Goal: Information Seeking & Learning: Learn about a topic

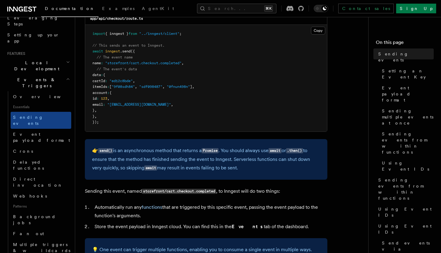
scroll to position [174, 0]
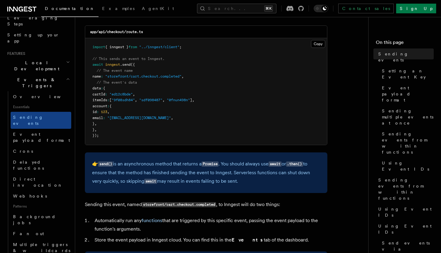
click at [116, 87] on pre "import { inngest } from "../inngest/client" ; // This sends an event to Inngest…" at bounding box center [206, 91] width 242 height 107
drag, startPoint x: 258, startPoint y: 23, endPoint x: 252, endPoint y: 22, distance: 6.7
click at [54, 74] on h2 "Events & Triggers" at bounding box center [38, 82] width 66 height 17
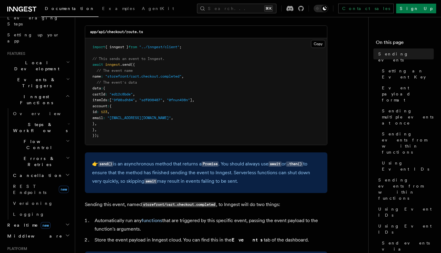
click at [53, 74] on h2 "Events & Triggers" at bounding box center [38, 82] width 66 height 17
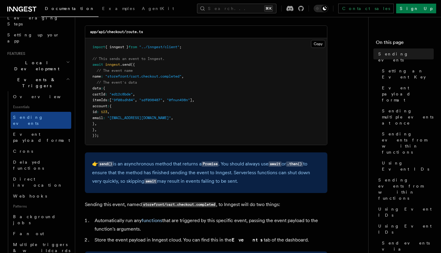
click at [53, 74] on h2 "Events & Triggers" at bounding box center [38, 82] width 66 height 17
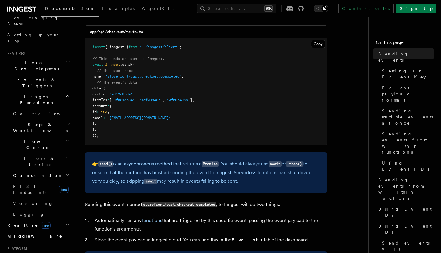
click at [117, 77] on span ""storefront/cart.checkout.completed"" at bounding box center [143, 76] width 76 height 4
drag, startPoint x: 117, startPoint y: 77, endPoint x: 170, endPoint y: 78, distance: 53.4
click at [170, 78] on span ""storefront/cart.checkout.completed"" at bounding box center [143, 76] width 76 height 4
click at [173, 78] on span ""storefront/cart.checkout.completed"" at bounding box center [143, 76] width 76 height 4
click at [194, 80] on pre "import { inngest } from "../inngest/client" ; // This sends an event to Inngest…" at bounding box center [206, 91] width 242 height 107
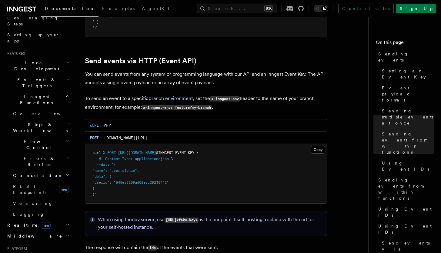
scroll to position [1247, 0]
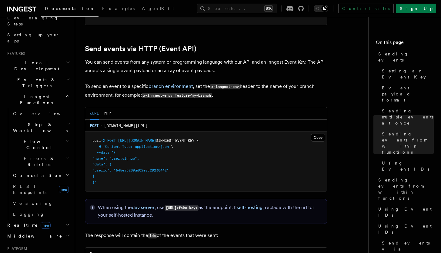
click at [44, 74] on h2 "Events & Triggers" at bounding box center [38, 82] width 66 height 17
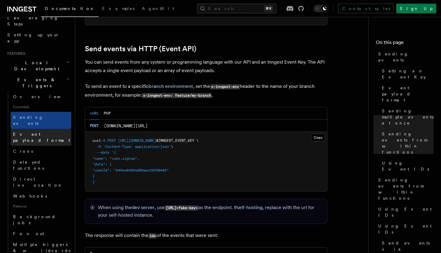
click at [44, 132] on span "Event payload format" at bounding box center [41, 137] width 57 height 11
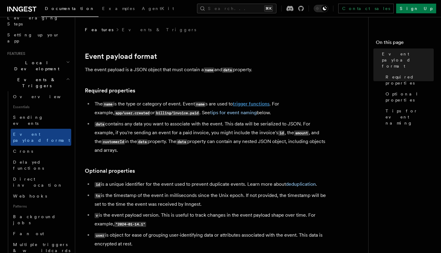
click at [256, 105] on link "trigger functions" at bounding box center [251, 104] width 37 height 6
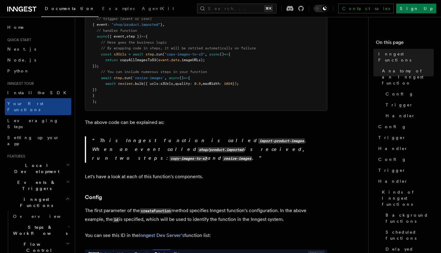
scroll to position [226, 0]
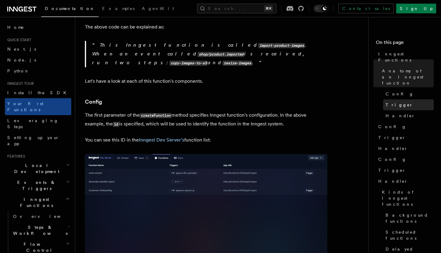
click at [385, 99] on link "Trigger" at bounding box center [408, 104] width 51 height 11
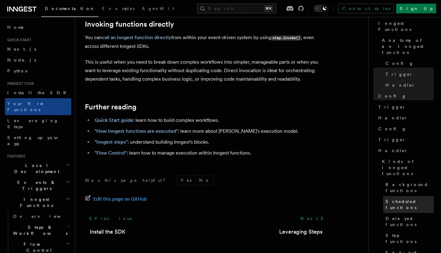
scroll to position [35, 0]
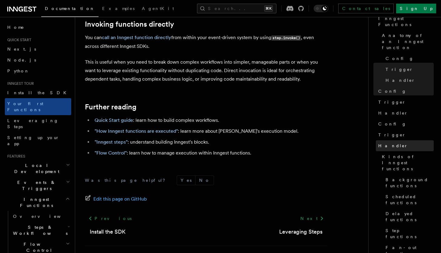
click at [393, 143] on span "Handler" at bounding box center [393, 146] width 30 height 6
click at [387, 132] on span "Trigger" at bounding box center [392, 135] width 28 height 6
click at [387, 119] on link "Config" at bounding box center [405, 124] width 58 height 11
click at [388, 108] on link "Handler" at bounding box center [405, 113] width 58 height 11
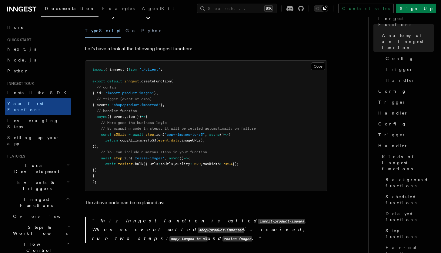
scroll to position [110, 0]
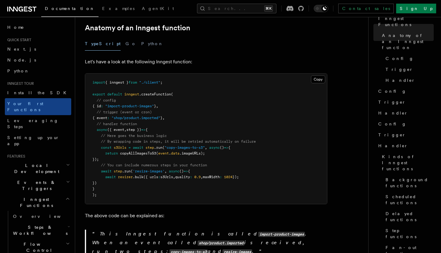
click at [30, 196] on span "Inngest Functions" at bounding box center [35, 202] width 61 height 12
